Goal: Information Seeking & Learning: Find specific fact

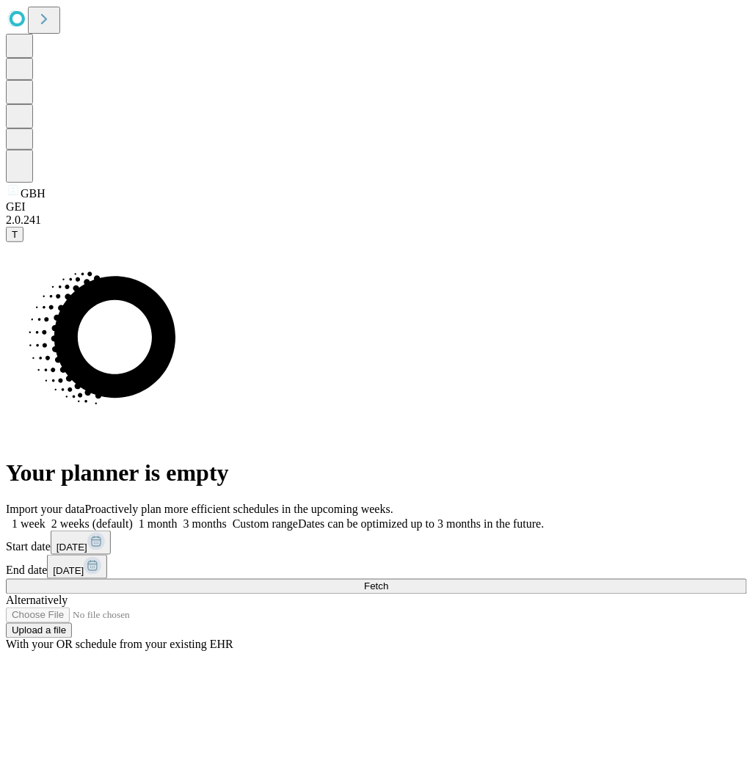
click at [605, 579] on button "Fetch" at bounding box center [376, 586] width 741 height 15
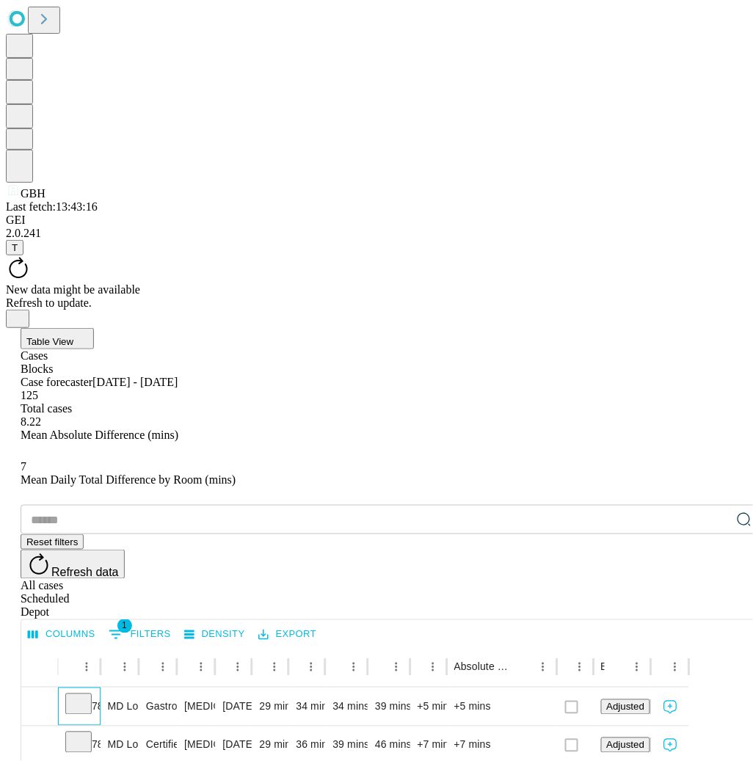
click at [93, 688] on div "7858800" at bounding box center [79, 706] width 28 height 37
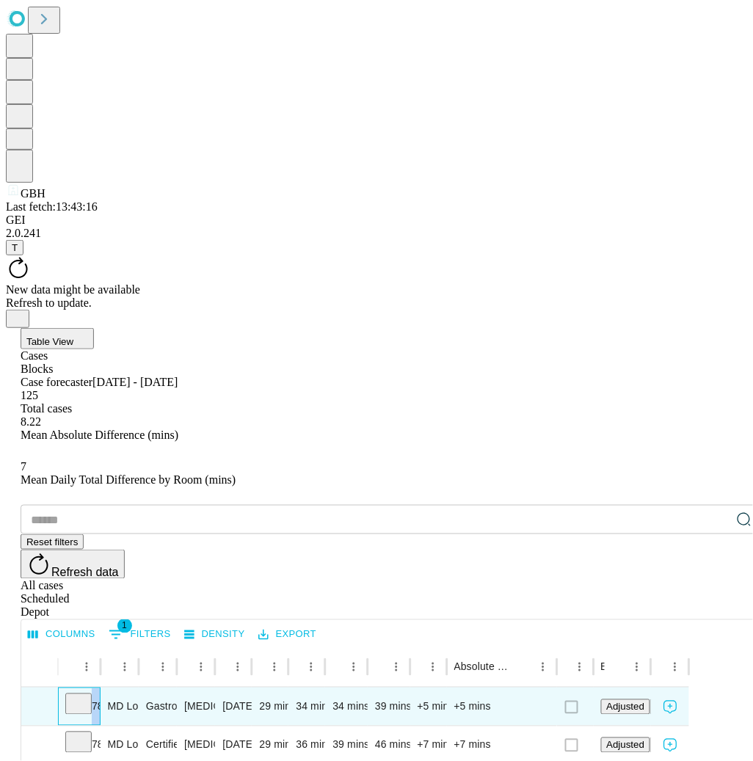
click at [93, 688] on div "7858800" at bounding box center [79, 706] width 28 height 37
copy div "7858800"
click at [93, 688] on div "7858800" at bounding box center [79, 706] width 28 height 37
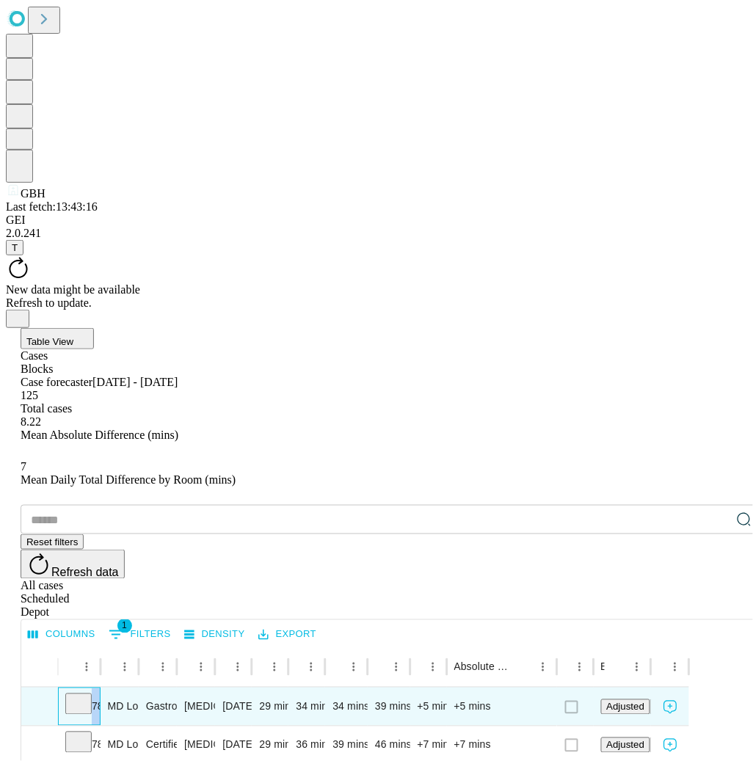
click at [93, 688] on div "7858800" at bounding box center [79, 706] width 28 height 37
copy div "7858800"
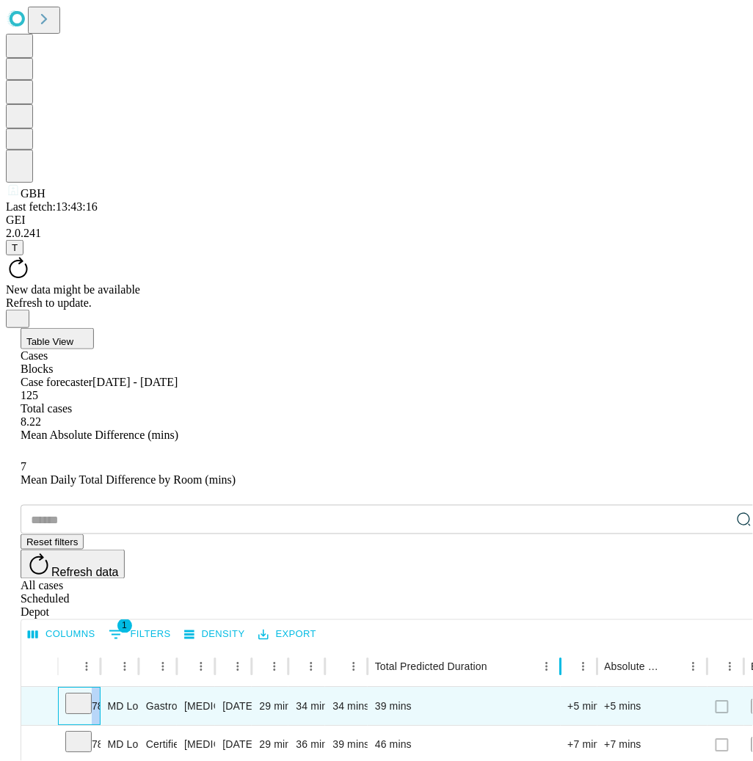
drag, startPoint x: 460, startPoint y: 292, endPoint x: 611, endPoint y: 290, distance: 151.2
click at [564, 646] on div at bounding box center [560, 666] width 7 height 41
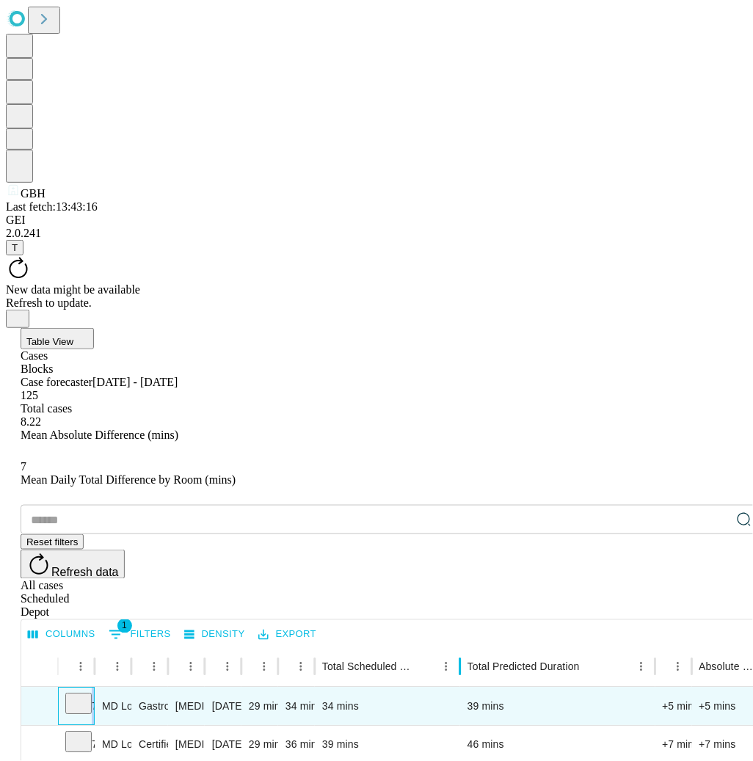
drag, startPoint x: 402, startPoint y: 297, endPoint x: 489, endPoint y: 317, distance: 89.5
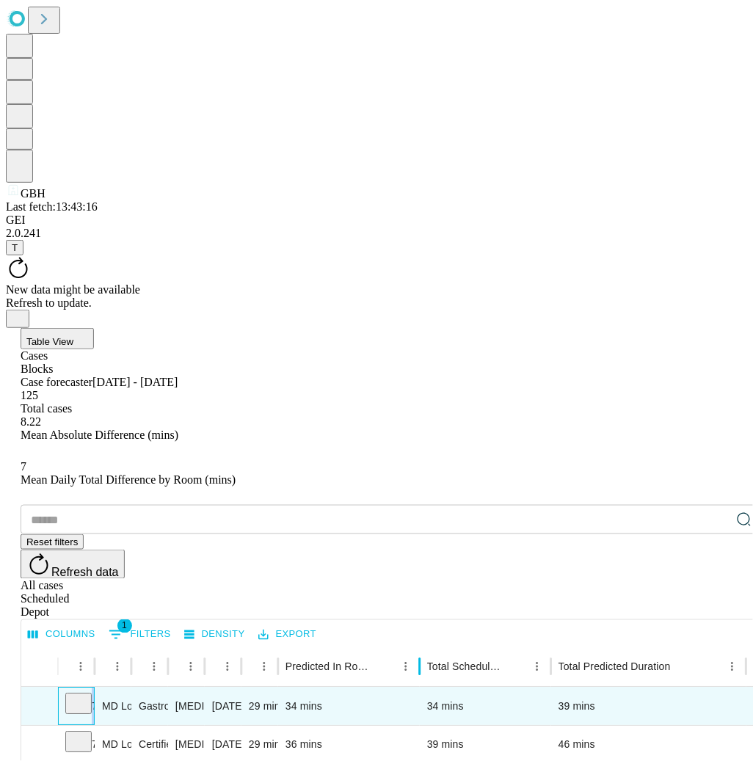
drag, startPoint x: 373, startPoint y: 293, endPoint x: 469, endPoint y: 305, distance: 96.2
click at [423, 646] on div at bounding box center [419, 666] width 7 height 41
